Goal: Task Accomplishment & Management: Manage account settings

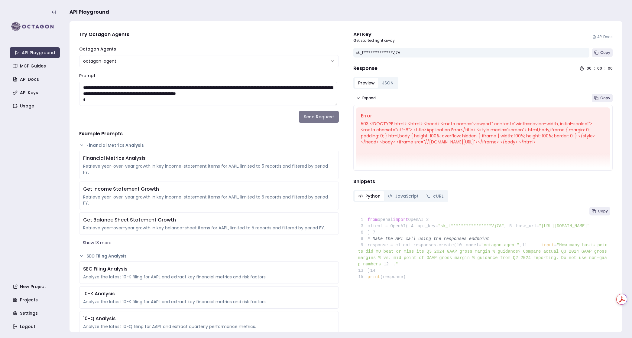
click at [308, 122] on button "Send Request" at bounding box center [319, 117] width 40 height 12
click at [382, 80] on button "JSON" at bounding box center [388, 83] width 19 height 10
click at [362, 84] on button "Preview" at bounding box center [367, 83] width 24 height 10
click at [310, 116] on button "Send Request" at bounding box center [319, 117] width 40 height 12
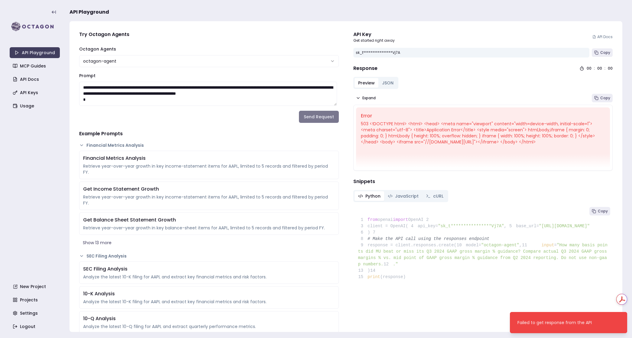
click at [317, 117] on button "Send Request" at bounding box center [319, 117] width 40 height 12
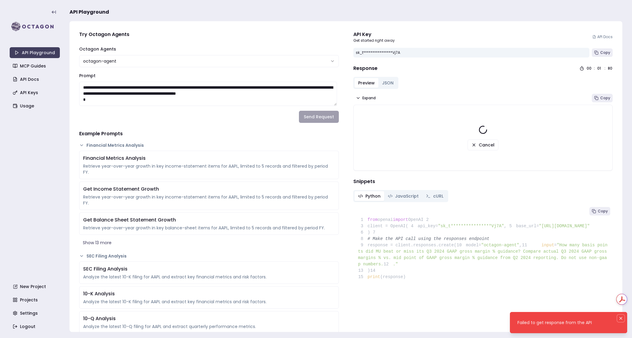
click at [619, 316] on icon "Notifications (F8)" at bounding box center [621, 318] width 5 height 5
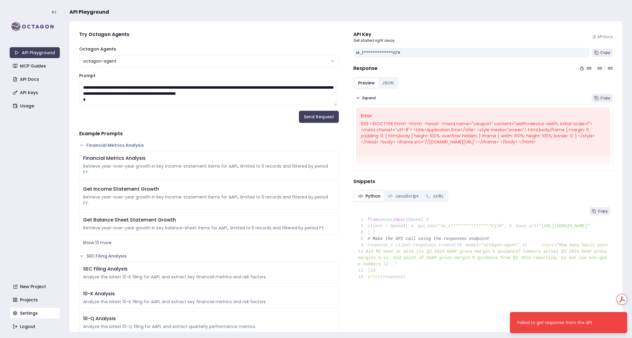
click at [34, 316] on link "Settings" at bounding box center [35, 313] width 50 height 11
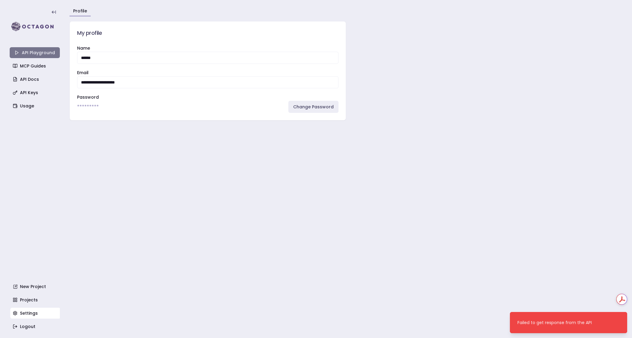
click at [38, 50] on link "API Playground" at bounding box center [35, 52] width 50 height 11
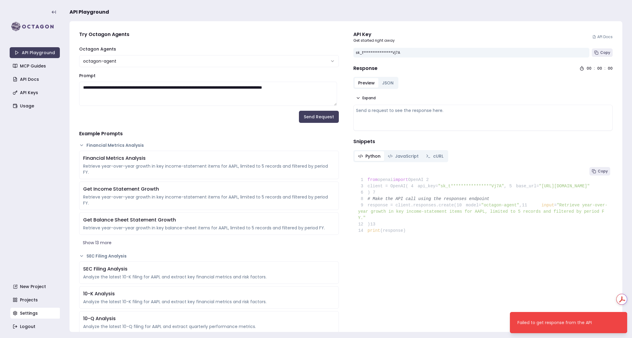
click at [32, 317] on link "Settings" at bounding box center [35, 313] width 50 height 11
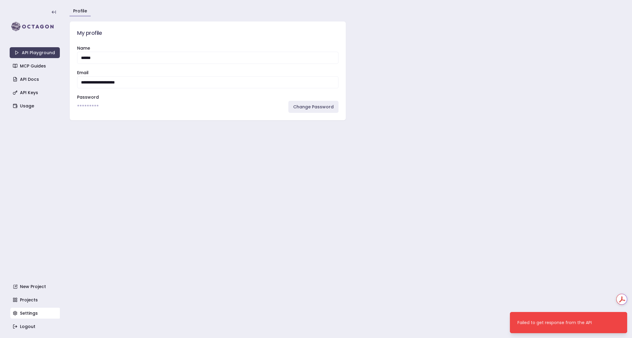
click at [108, 141] on main "**********" at bounding box center [346, 169] width 553 height 338
click at [27, 328] on link "Logout" at bounding box center [35, 326] width 50 height 11
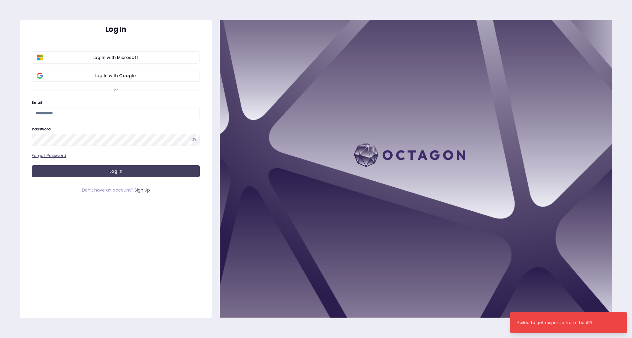
click at [66, 112] on input "Email" at bounding box center [116, 113] width 168 height 12
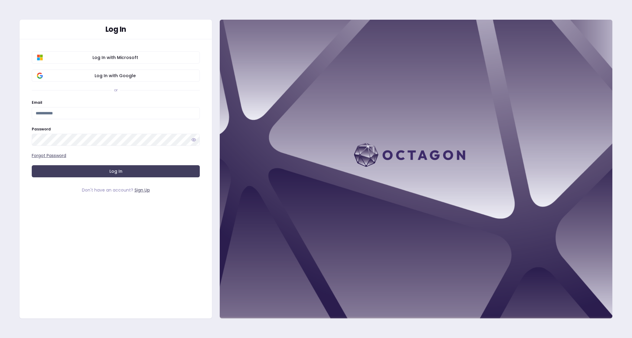
click at [0, 337] on com-1password-button at bounding box center [0, 338] width 0 height 0
type input "**********"
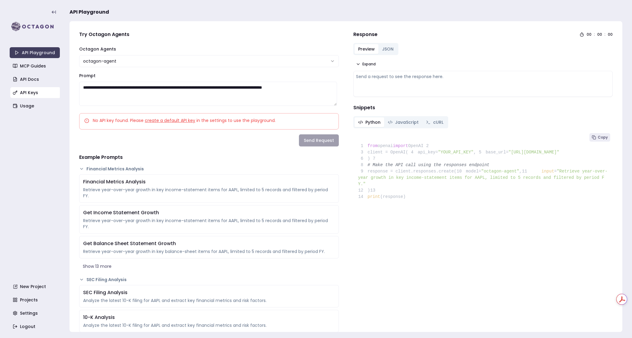
click at [33, 92] on link "API Keys" at bounding box center [35, 92] width 50 height 11
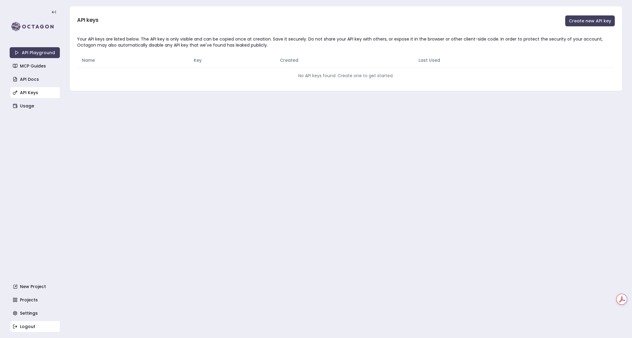
click at [26, 324] on link "Logout" at bounding box center [35, 326] width 50 height 11
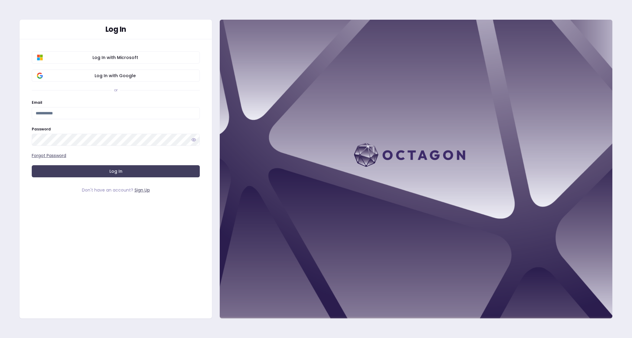
click at [69, 111] on input "Email" at bounding box center [116, 113] width 168 height 12
type input "**********"
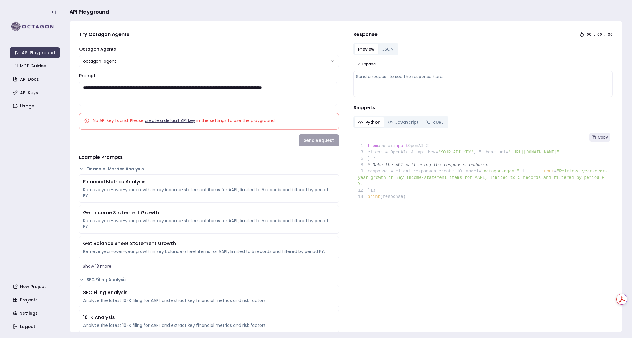
click at [170, 120] on link "create a default API key" at bounding box center [170, 120] width 50 height 6
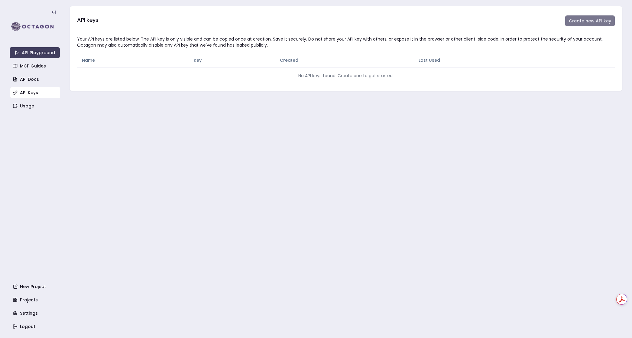
click at [608, 21] on button "Create new API key" at bounding box center [590, 20] width 50 height 11
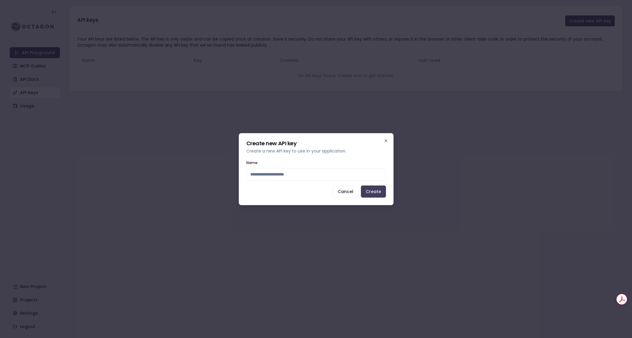
click at [271, 173] on input "Name" at bounding box center [316, 174] width 140 height 12
type input "****"
click at [377, 192] on button "Create" at bounding box center [373, 191] width 25 height 12
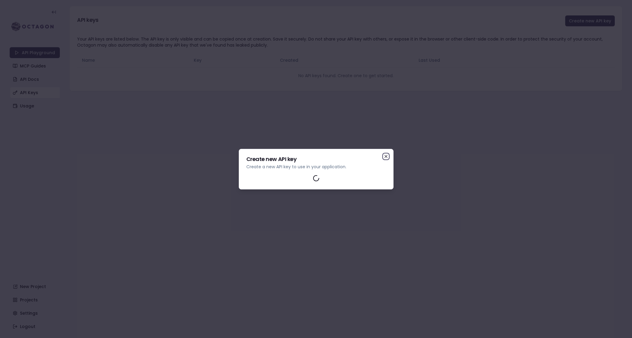
click at [387, 156] on icon "button" at bounding box center [386, 156] width 5 height 5
